Goal: Navigation & Orientation: Find specific page/section

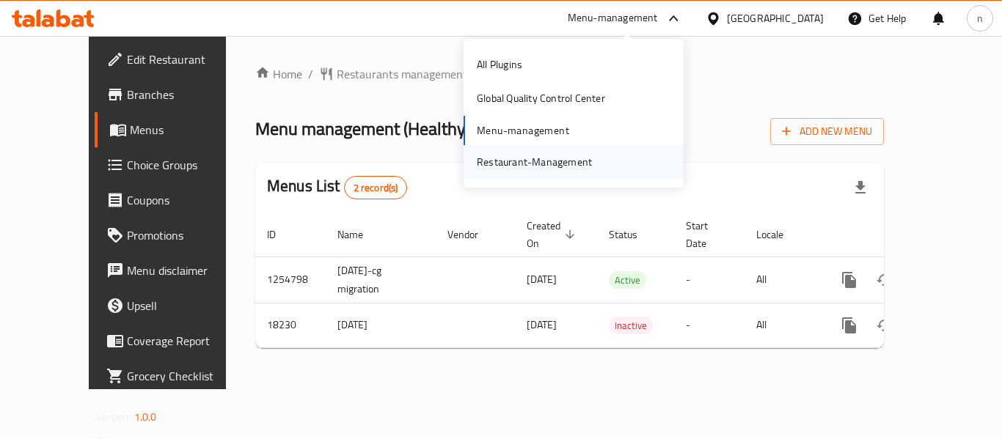
click at [546, 161] on div "Restaurant-Management" at bounding box center [534, 162] width 115 height 16
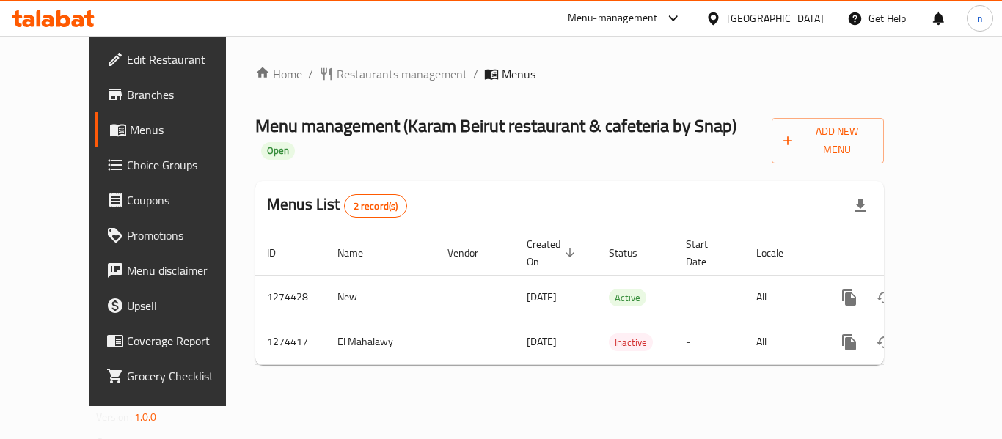
click at [671, 15] on icon at bounding box center [674, 19] width 18 height 18
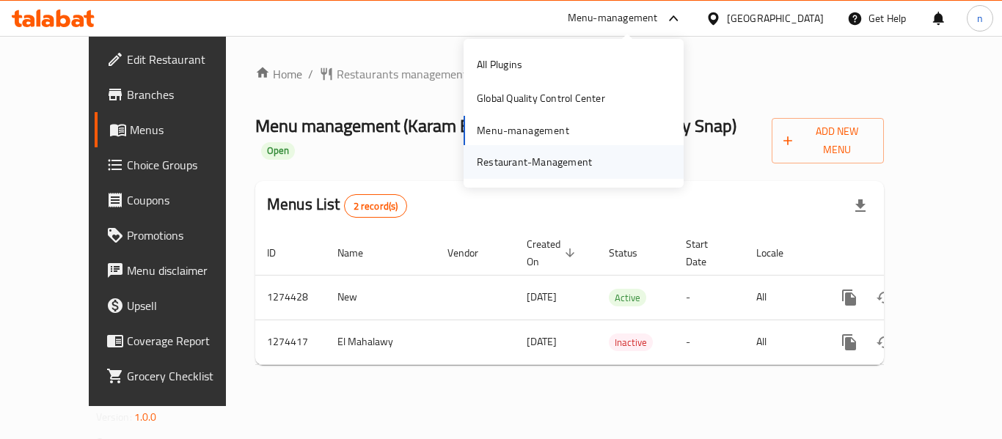
click at [508, 161] on div "Restaurant-Management" at bounding box center [534, 162] width 115 height 16
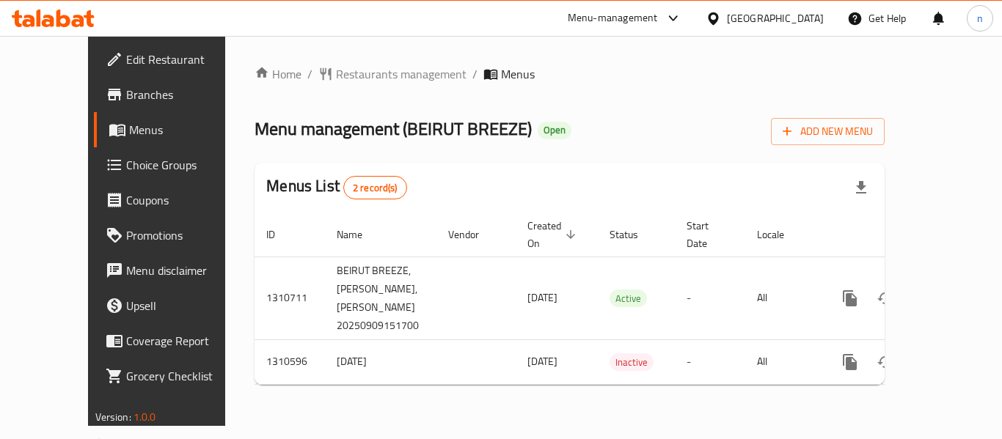
click at [681, 16] on icon at bounding box center [674, 19] width 18 height 18
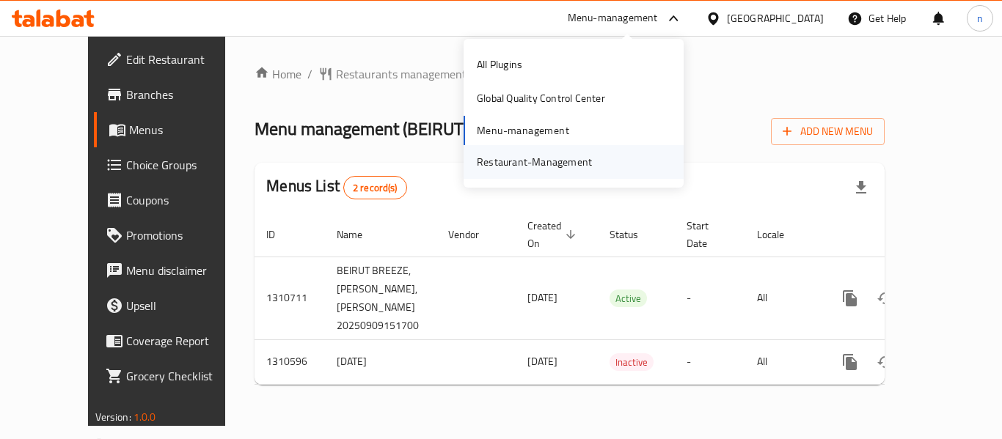
click at [559, 160] on div "Restaurant-Management" at bounding box center [534, 162] width 115 height 16
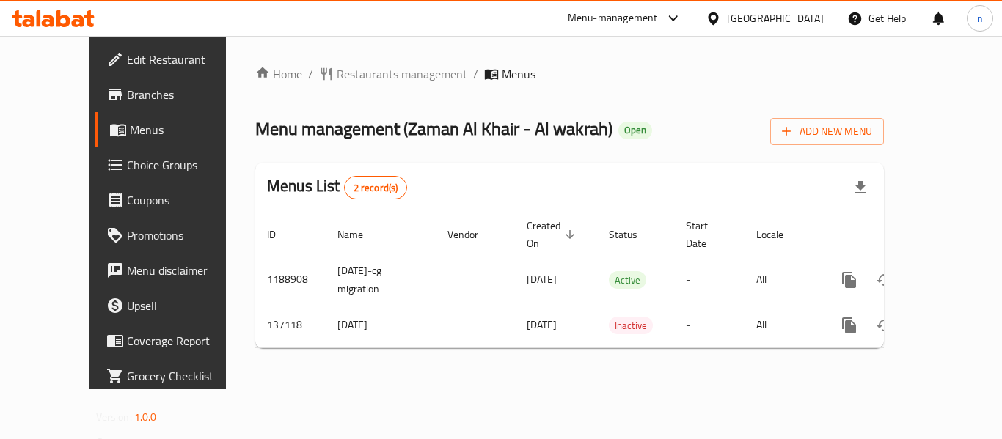
click at [718, 19] on icon at bounding box center [713, 18] width 10 height 12
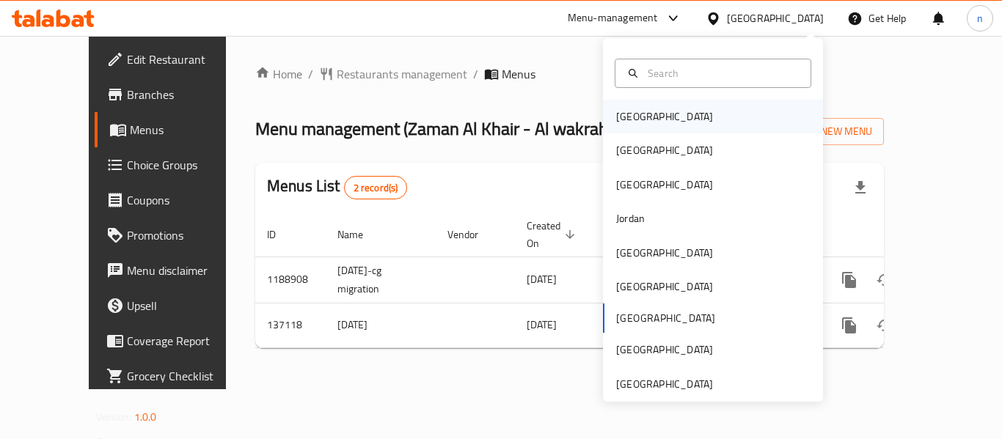
click at [634, 124] on div "Bahrain" at bounding box center [664, 117] width 97 height 16
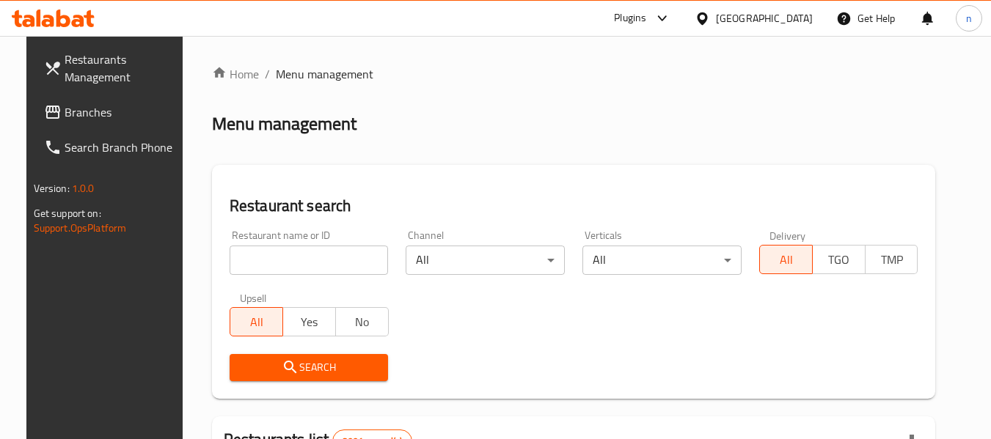
click at [67, 117] on span "Branches" at bounding box center [123, 112] width 116 height 18
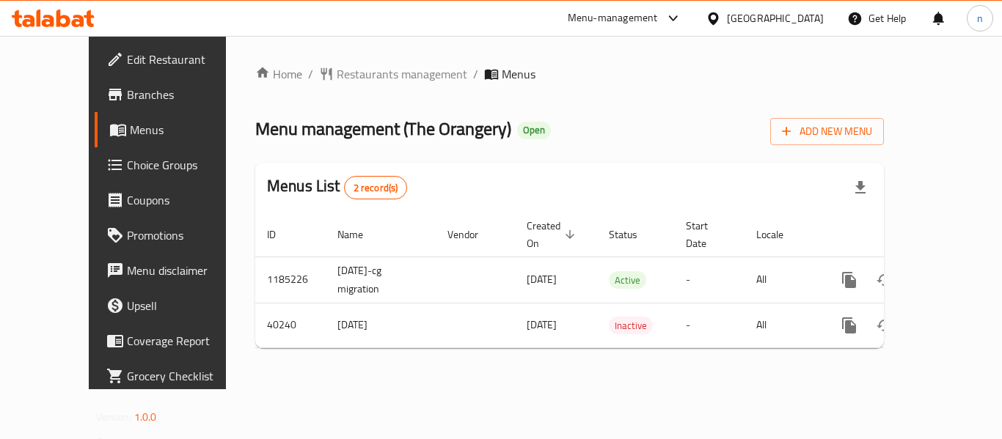
click at [677, 19] on icon at bounding box center [672, 18] width 9 height 6
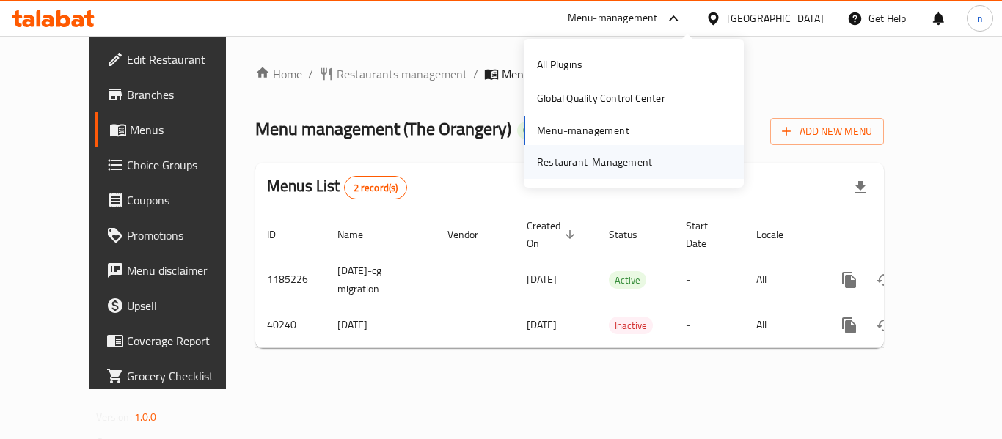
click at [612, 161] on div "Restaurant-Management" at bounding box center [594, 162] width 115 height 16
